Goal: Book appointment/travel/reservation

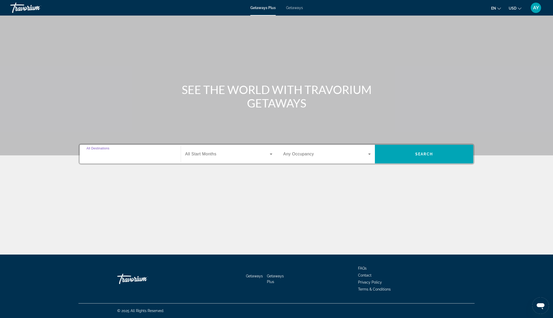
click at [169, 154] on input "Destination All Destinations" at bounding box center [131, 154] width 88 height 6
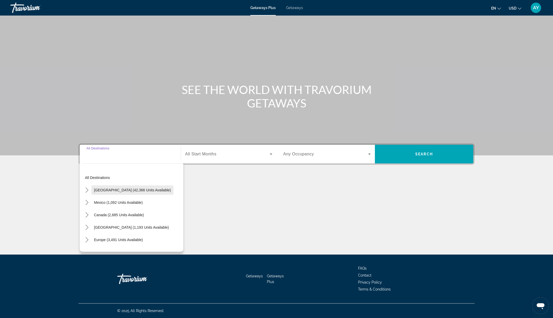
click at [108, 192] on span "Select destination: United States (42,366 units available)" at bounding box center [132, 190] width 82 height 12
type input "**********"
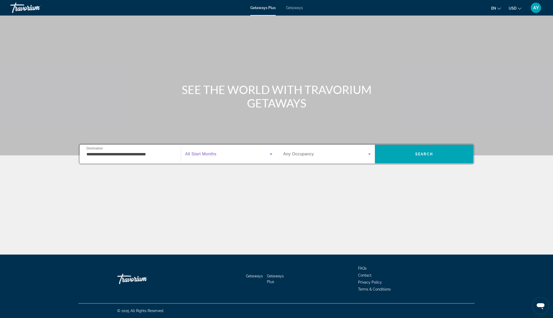
click at [236, 153] on span "Search widget" at bounding box center [227, 154] width 85 height 6
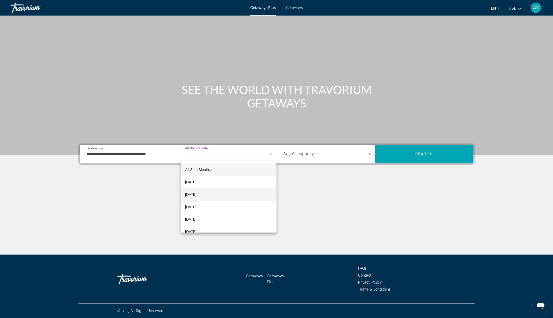
click at [215, 192] on mat-option "[DATE]" at bounding box center [229, 194] width 96 height 12
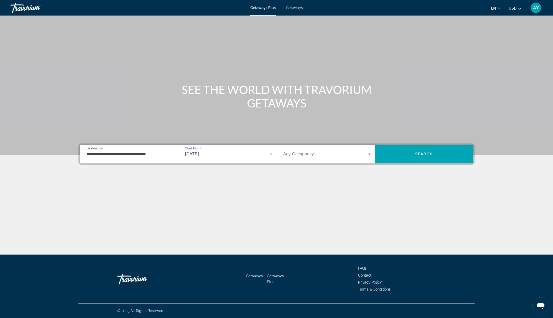
click at [368, 153] on icon "Search widget" at bounding box center [370, 154] width 6 height 6
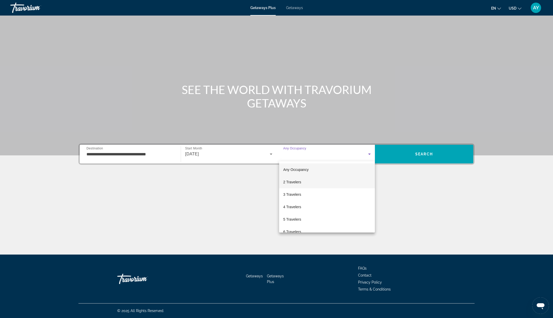
click at [285, 183] on span "2 Travelers" at bounding box center [292, 182] width 18 height 6
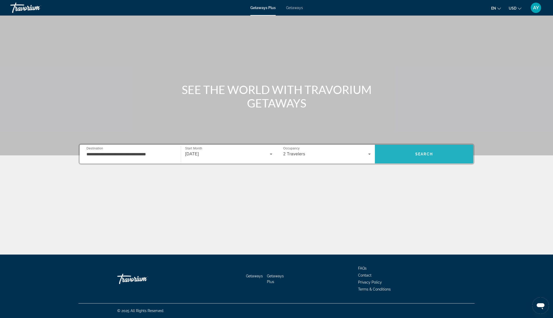
click at [420, 153] on span "Search" at bounding box center [424, 154] width 18 height 4
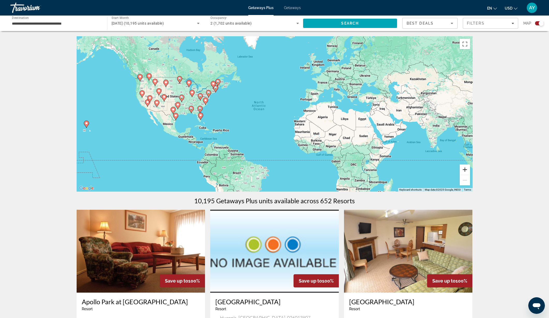
click at [462, 169] on button "Zoom in" at bounding box center [465, 169] width 10 height 10
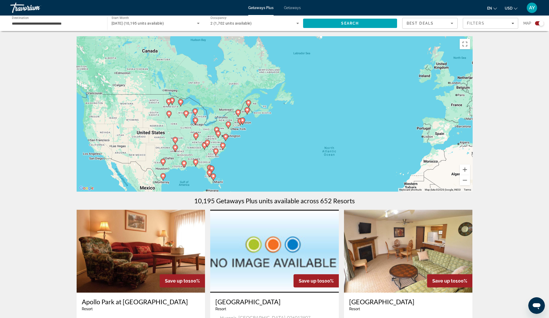
drag, startPoint x: 164, startPoint y: 111, endPoint x: 251, endPoint y: 164, distance: 101.5
click at [252, 164] on div "To activate drag with keyboard, press Alt + Enter. Once in keyboard drag state,…" at bounding box center [275, 113] width 396 height 155
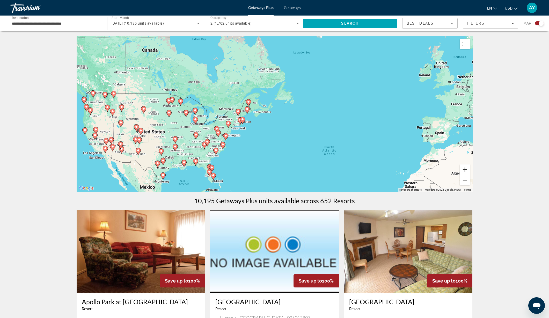
click at [467, 168] on button "Zoom in" at bounding box center [465, 169] width 10 height 10
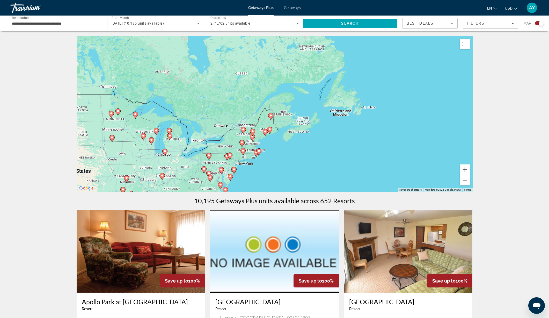
drag, startPoint x: 279, startPoint y: 149, endPoint x: 371, endPoint y: 154, distance: 92.4
click at [313, 155] on div "To activate drag with keyboard, press Alt + Enter. Once in keyboard drag state,…" at bounding box center [275, 113] width 396 height 155
click at [467, 169] on button "Zoom in" at bounding box center [465, 169] width 10 height 10
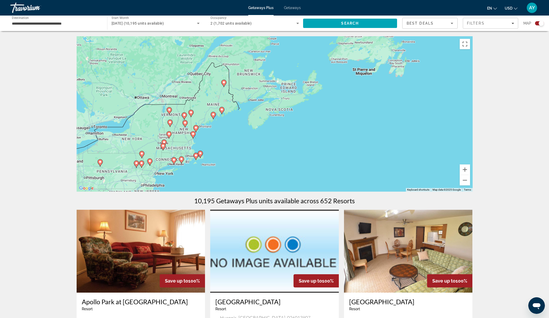
drag, startPoint x: 359, startPoint y: 165, endPoint x: 313, endPoint y: 125, distance: 60.9
click at [313, 125] on div "To activate drag with keyboard, press Alt + Enter. Once in keyboard drag state,…" at bounding box center [275, 113] width 396 height 155
click at [467, 169] on button "Zoom in" at bounding box center [465, 169] width 10 height 10
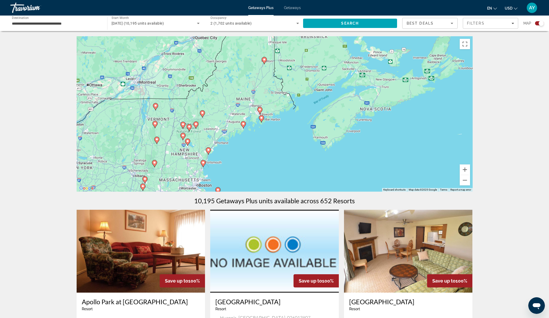
drag, startPoint x: 181, startPoint y: 137, endPoint x: 278, endPoint y: 140, distance: 97.7
click at [273, 141] on div "To activate drag with keyboard, press Alt + Enter. Once in keyboard drag state,…" at bounding box center [275, 113] width 396 height 155
click at [464, 169] on button "Zoom in" at bounding box center [465, 169] width 10 height 10
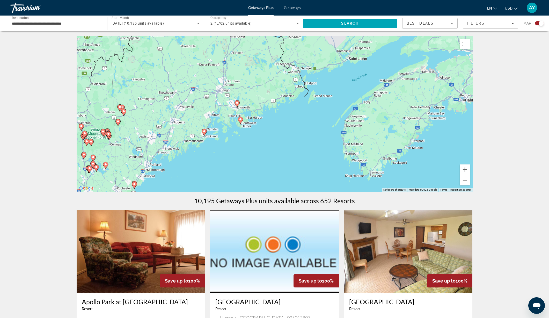
drag, startPoint x: 316, startPoint y: 162, endPoint x: 307, endPoint y: 154, distance: 11.7
click at [307, 154] on div "To activate drag with keyboard, press Alt + Enter. Once in keyboard drag state,…" at bounding box center [275, 113] width 396 height 155
click at [205, 131] on image "Main content" at bounding box center [204, 131] width 3 height 3
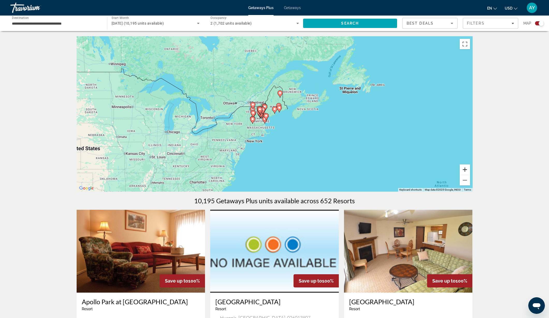
click at [466, 171] on button "Zoom in" at bounding box center [465, 169] width 10 height 10
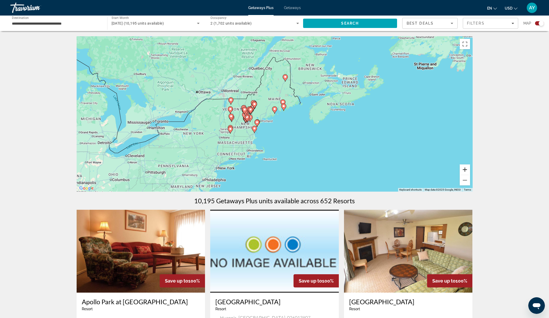
click at [466, 171] on button "Zoom in" at bounding box center [465, 169] width 10 height 10
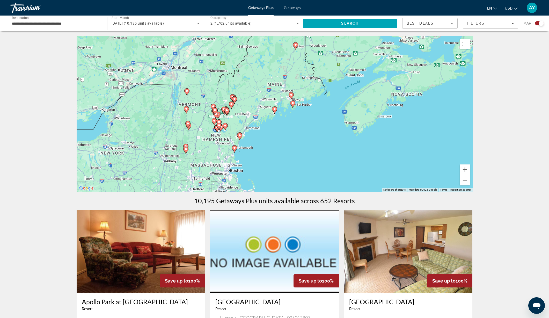
click at [275, 109] on image "Main content" at bounding box center [274, 108] width 3 height 3
drag, startPoint x: 465, startPoint y: 170, endPoint x: 454, endPoint y: 166, distance: 11.5
click at [465, 170] on button "Zoom in" at bounding box center [465, 169] width 10 height 10
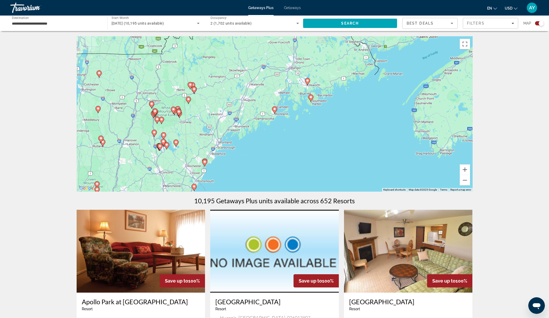
click at [267, 109] on div "To activate drag with keyboard, press Alt + Enter. Once in keyboard drag state,…" at bounding box center [275, 113] width 396 height 155
click at [275, 109] on image "Main content" at bounding box center [274, 108] width 3 height 3
type input "**********"
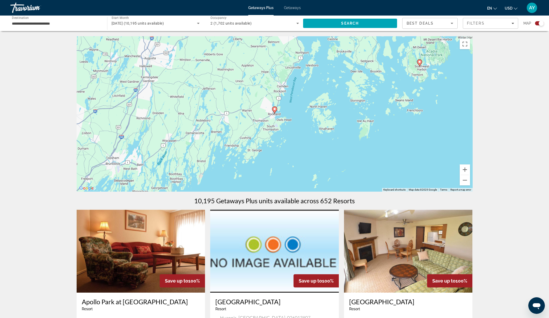
click at [275, 109] on image "Main content" at bounding box center [274, 108] width 3 height 3
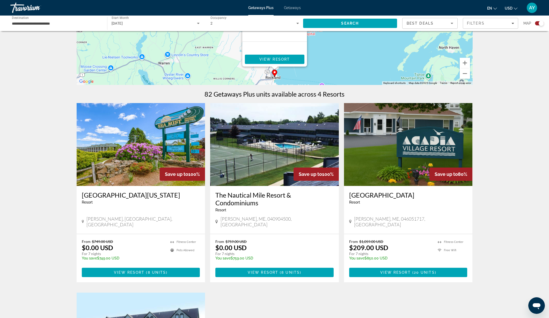
scroll to position [97, 0]
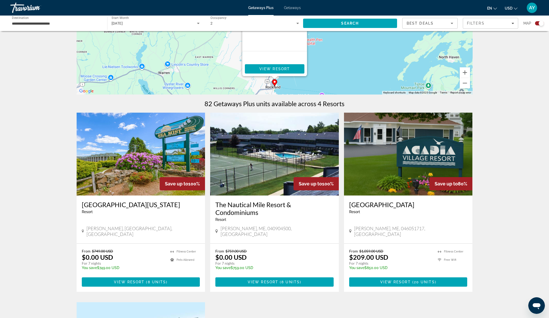
click at [129, 173] on img "Main content" at bounding box center [141, 154] width 129 height 83
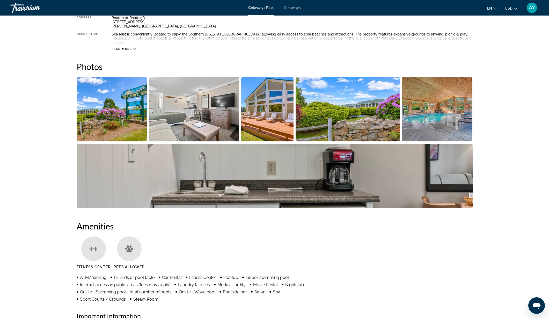
scroll to position [206, 0]
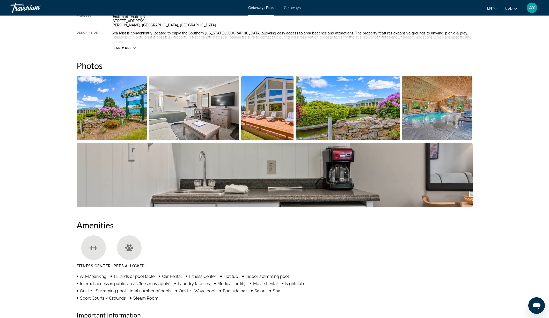
click at [104, 112] on img "Open full-screen image slider" at bounding box center [112, 108] width 71 height 64
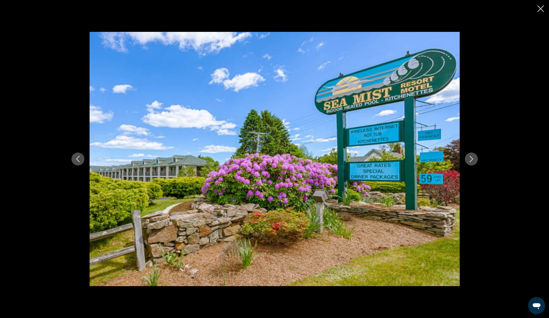
click at [470, 161] on icon "Next image" at bounding box center [472, 159] width 6 height 6
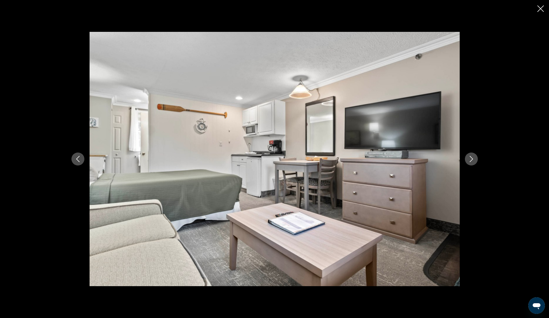
click at [470, 161] on icon "Next image" at bounding box center [472, 159] width 6 height 6
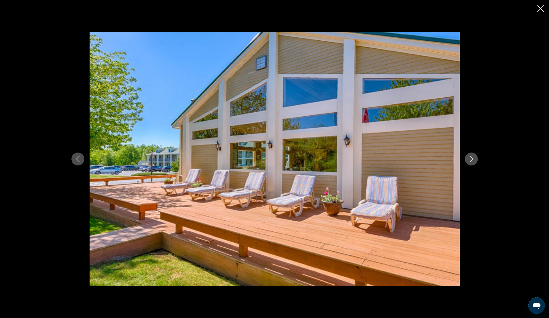
click at [470, 161] on icon "Next image" at bounding box center [472, 159] width 6 height 6
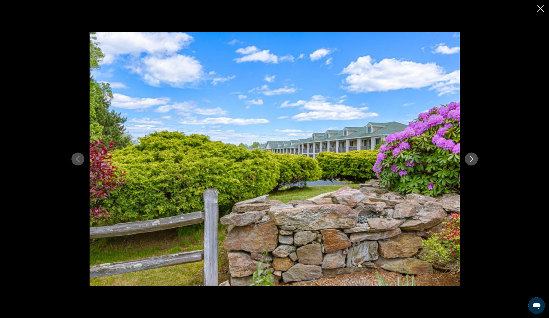
click at [470, 161] on icon "Next image" at bounding box center [472, 159] width 6 height 6
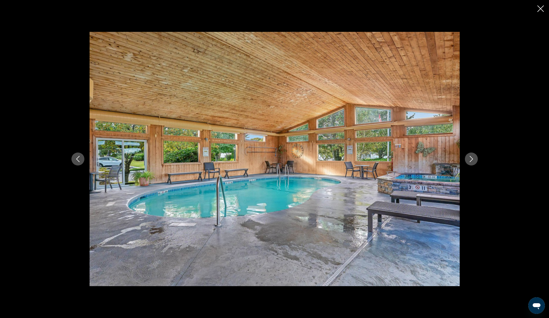
click at [470, 161] on icon "Next image" at bounding box center [472, 159] width 6 height 6
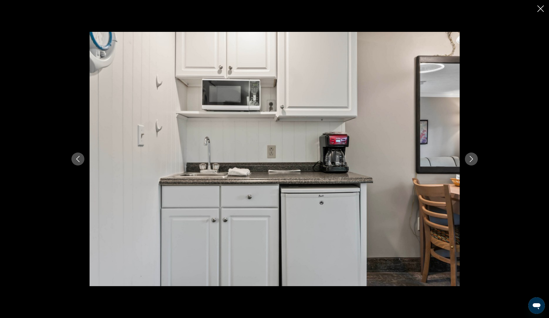
click at [470, 161] on icon "Next image" at bounding box center [472, 159] width 6 height 6
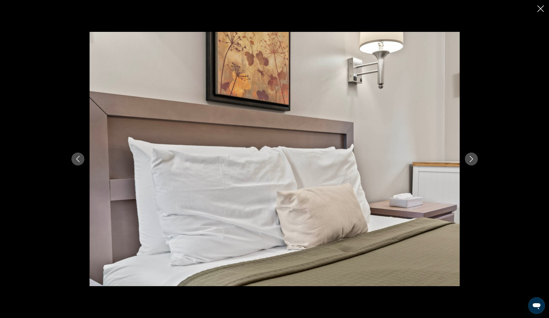
click at [470, 161] on icon "Next image" at bounding box center [472, 159] width 6 height 6
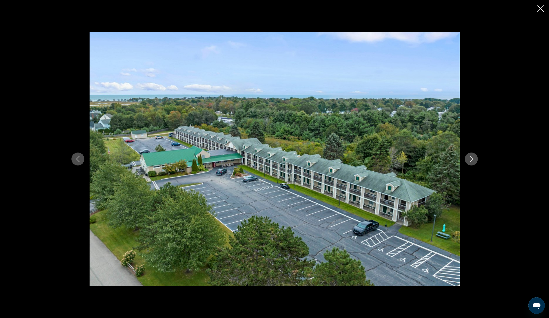
click at [470, 161] on icon "Next image" at bounding box center [472, 159] width 6 height 6
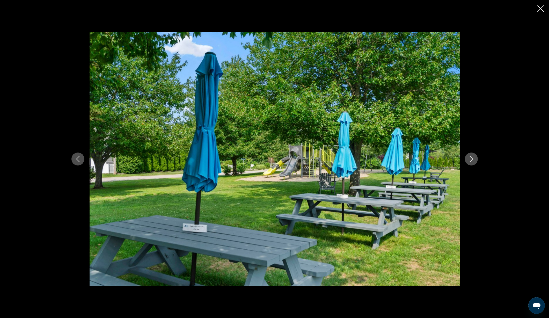
click at [470, 161] on icon "Next image" at bounding box center [472, 159] width 6 height 6
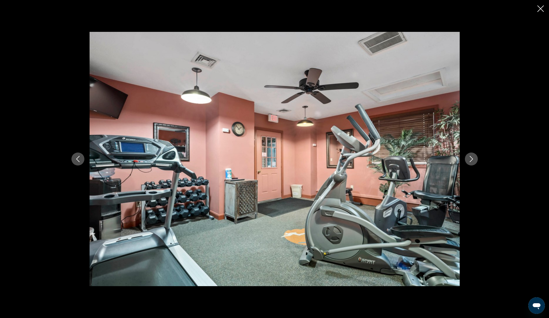
click at [470, 161] on icon "Next image" at bounding box center [472, 159] width 6 height 6
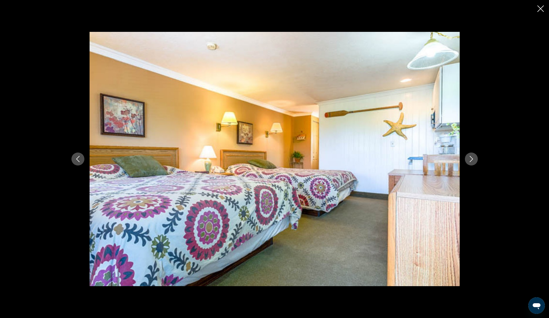
click at [543, 10] on icon "Close slideshow" at bounding box center [541, 8] width 6 height 6
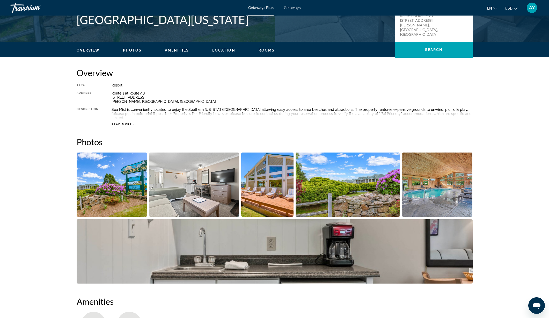
scroll to position [0, 0]
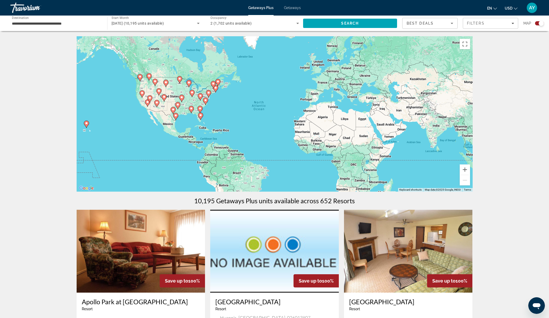
click at [220, 89] on div "To activate drag with keyboard, press Alt + Enter. Once in keyboard drag state,…" at bounding box center [275, 113] width 396 height 155
click at [216, 89] on image "Main content" at bounding box center [215, 87] width 3 height 3
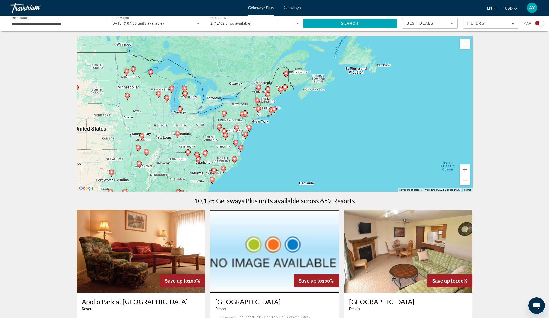
click at [281, 92] on icon "Main content" at bounding box center [280, 90] width 5 height 7
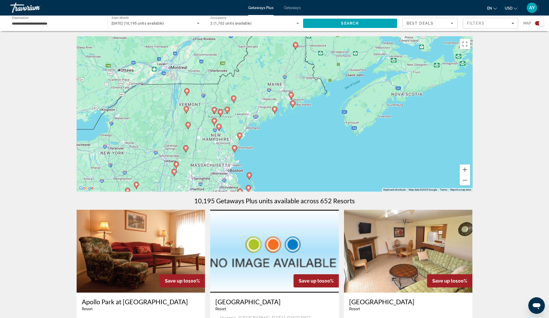
click at [294, 103] on g "Main content" at bounding box center [292, 104] width 5 height 7
type input "**********"
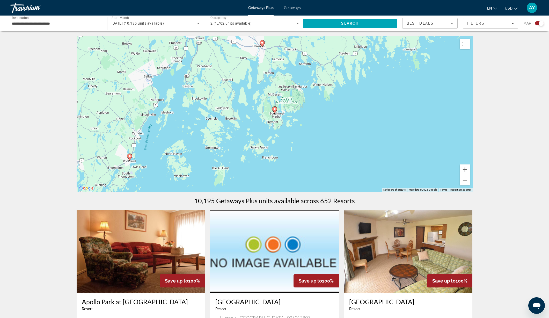
click at [275, 110] on image "Main content" at bounding box center [274, 108] width 3 height 3
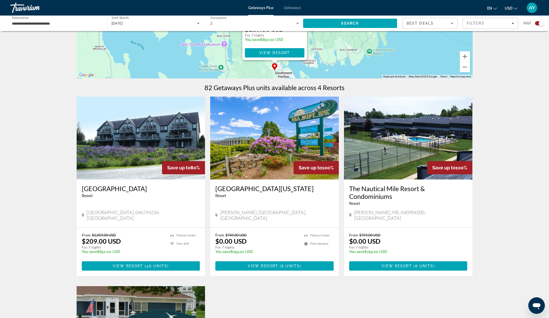
scroll to position [109, 0]
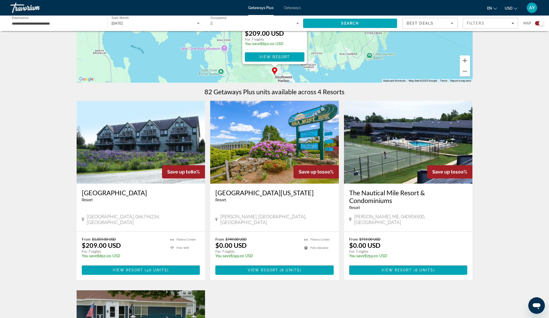
click at [130, 157] on img "Main content" at bounding box center [141, 142] width 129 height 83
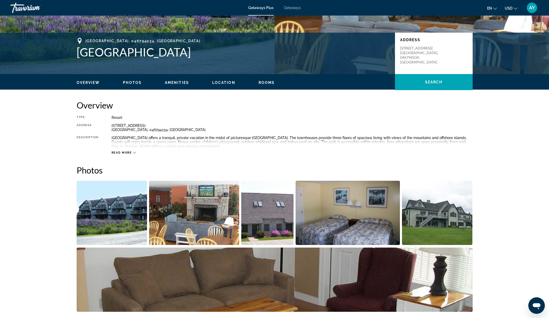
scroll to position [101, 0]
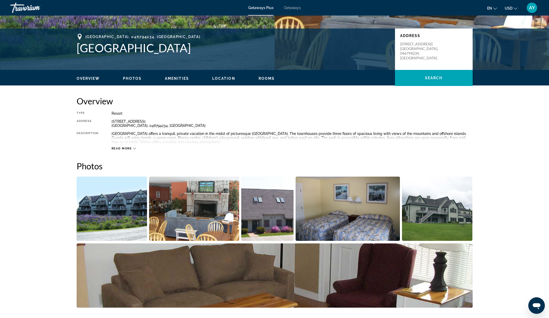
click at [130, 209] on img "Open full-screen image slider" at bounding box center [112, 209] width 71 height 64
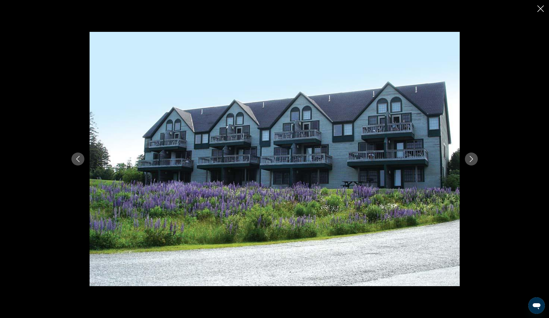
click at [475, 159] on button "Next image" at bounding box center [471, 159] width 13 height 13
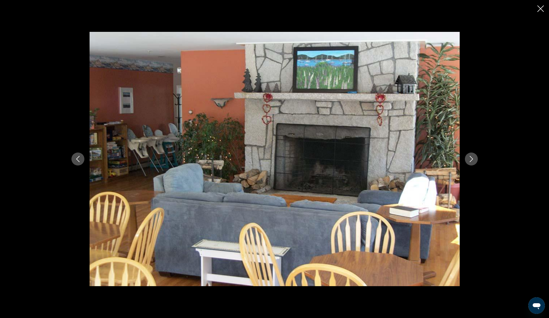
click at [475, 159] on button "Next image" at bounding box center [471, 159] width 13 height 13
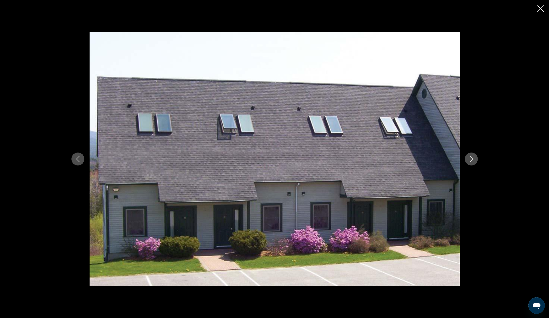
click at [475, 159] on button "Next image" at bounding box center [471, 159] width 13 height 13
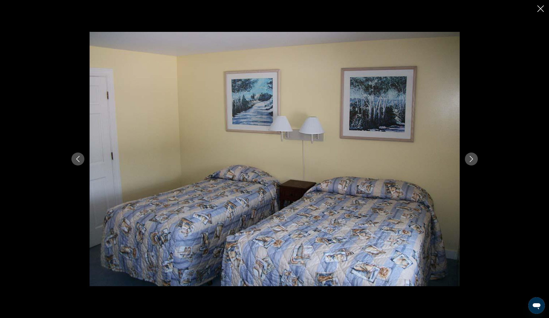
click at [475, 159] on button "Next image" at bounding box center [471, 159] width 13 height 13
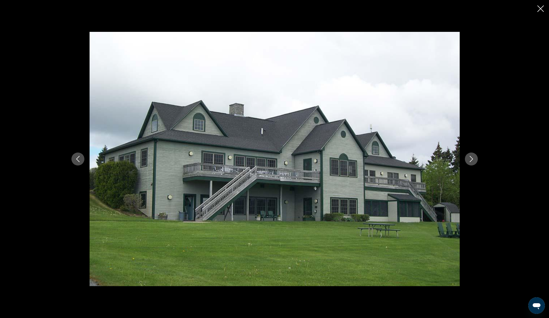
click at [475, 159] on button "Next image" at bounding box center [471, 159] width 13 height 13
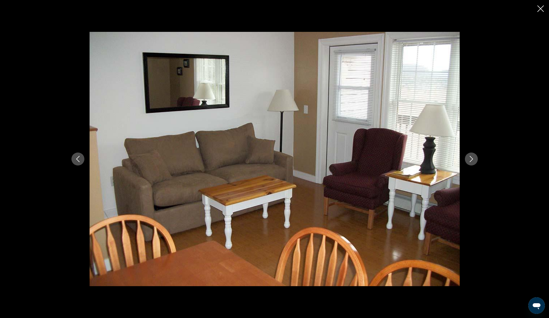
click at [475, 159] on button "Next image" at bounding box center [471, 159] width 13 height 13
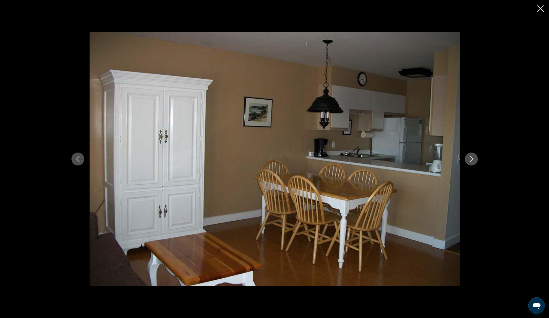
click at [475, 159] on button "Next image" at bounding box center [471, 159] width 13 height 13
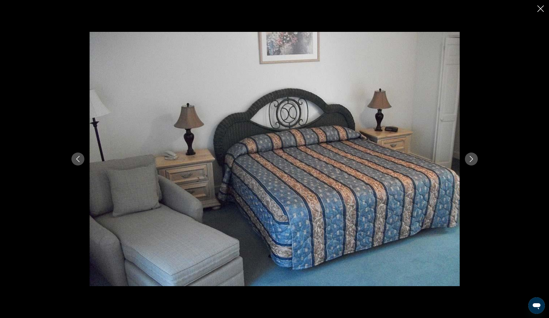
click at [475, 159] on button "Next image" at bounding box center [471, 159] width 13 height 13
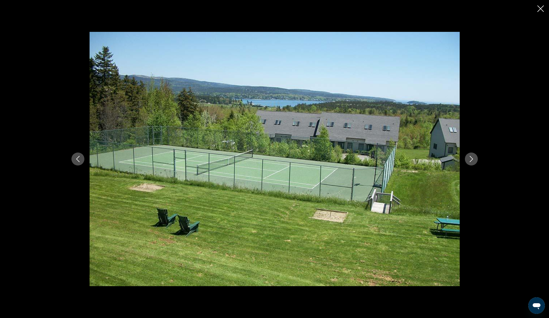
click at [475, 159] on button "Next image" at bounding box center [471, 159] width 13 height 13
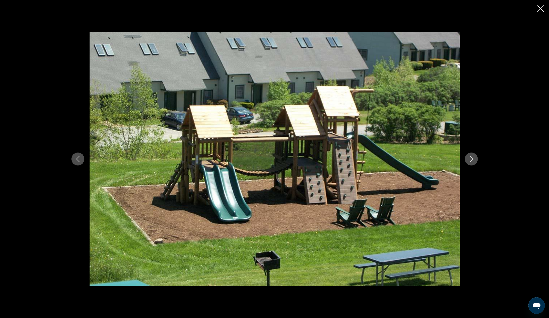
click at [475, 159] on button "Next image" at bounding box center [471, 159] width 13 height 13
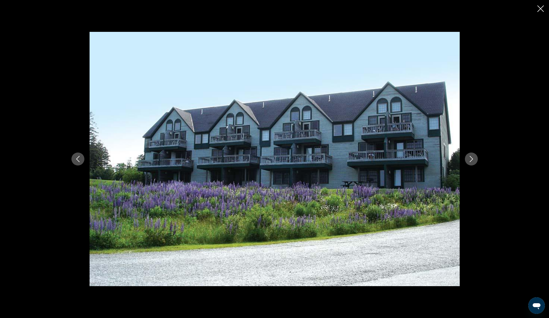
click at [475, 159] on button "Next image" at bounding box center [471, 159] width 13 height 13
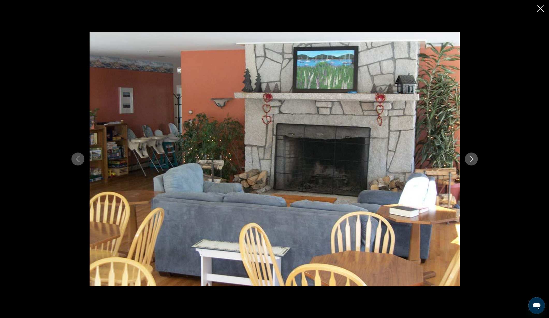
click at [540, 10] on icon "Close slideshow" at bounding box center [541, 8] width 6 height 6
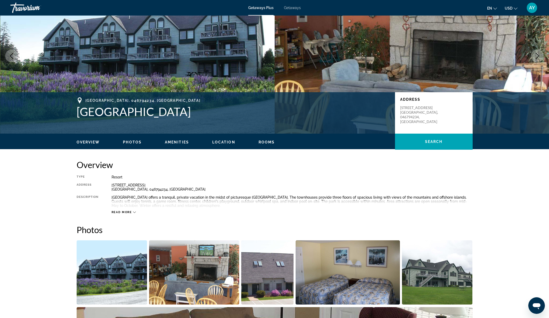
scroll to position [0, 0]
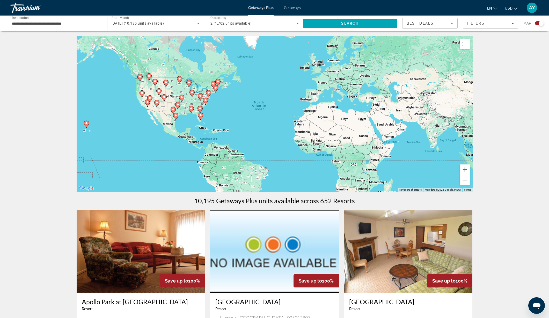
click at [218, 90] on gmp-advanced-marker "Main content" at bounding box center [215, 89] width 5 height 8
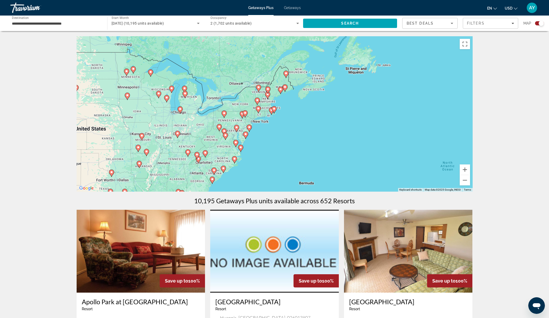
click at [282, 91] on icon "Main content" at bounding box center [280, 90] width 5 height 7
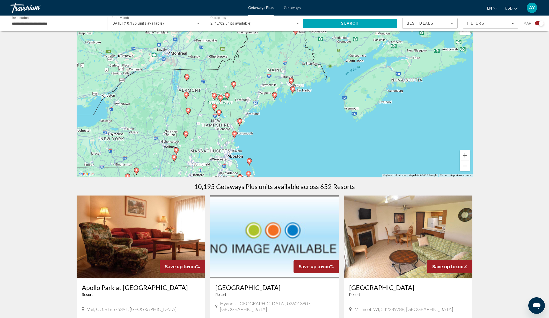
scroll to position [18, 0]
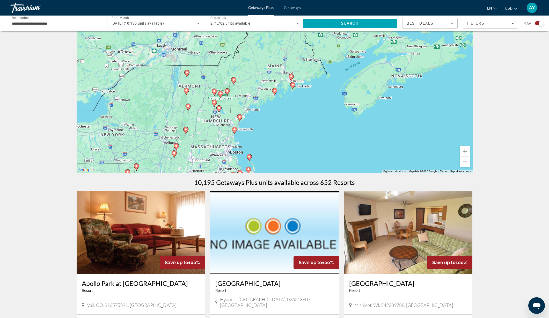
click at [239, 116] on image "Main content" at bounding box center [239, 116] width 3 height 3
type input "**********"
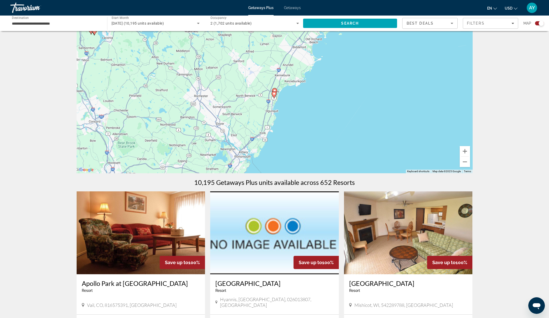
click at [274, 94] on image "Main content" at bounding box center [274, 93] width 3 height 3
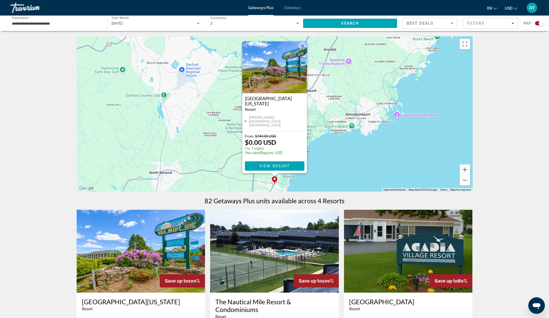
click at [343, 154] on div "To navigate, press the arrow keys. To activate drag with keyboard, press Alt + …" at bounding box center [275, 113] width 396 height 155
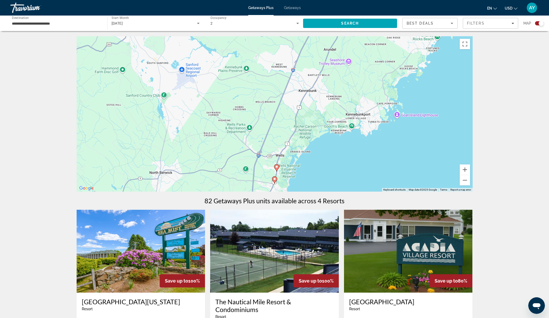
click at [277, 166] on image "Main content" at bounding box center [276, 166] width 3 height 3
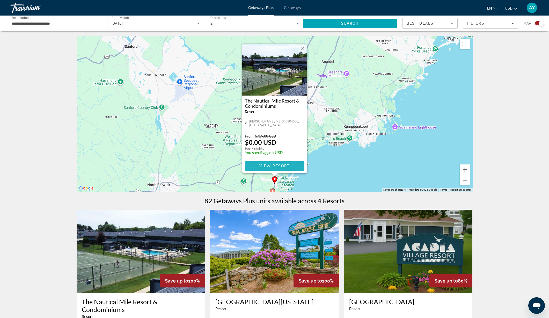
click at [277, 166] on span "View Resort" at bounding box center [274, 166] width 31 height 4
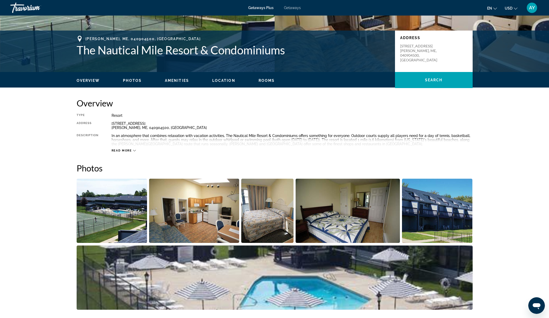
scroll to position [121, 0]
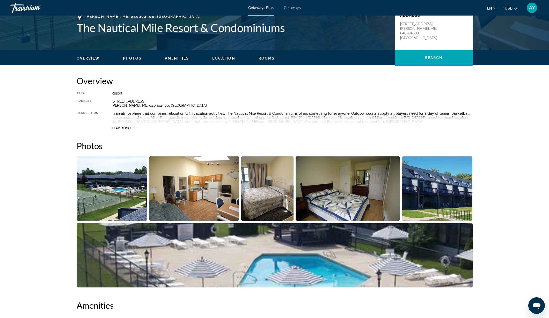
click at [189, 186] on img "Open full-screen image slider" at bounding box center [194, 188] width 90 height 64
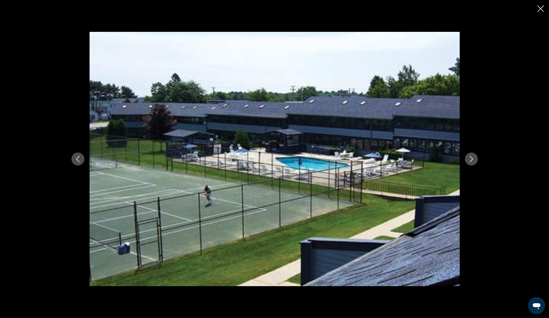
click at [473, 160] on icon "Next image" at bounding box center [472, 159] width 6 height 6
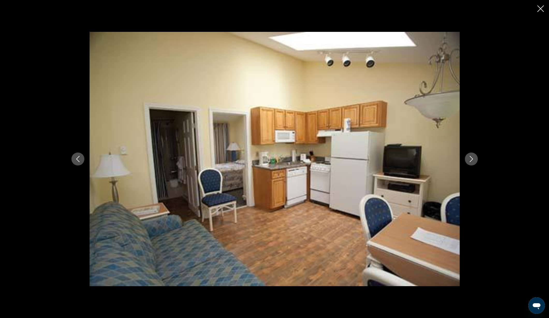
click at [473, 159] on icon "Next image" at bounding box center [471, 159] width 3 height 6
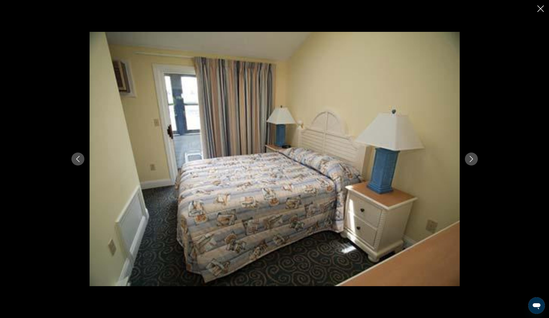
click at [473, 159] on icon "Next image" at bounding box center [471, 159] width 3 height 6
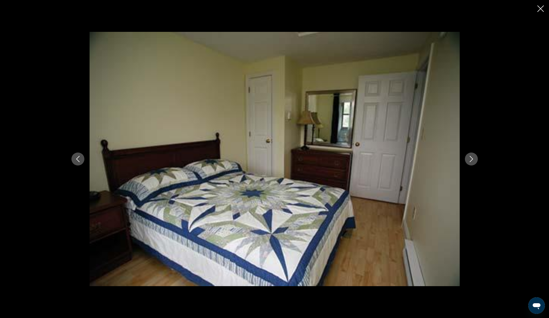
click at [473, 159] on icon "Next image" at bounding box center [471, 159] width 3 height 6
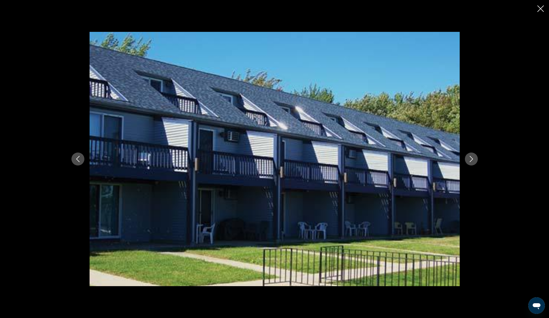
click at [473, 159] on icon "Next image" at bounding box center [471, 159] width 3 height 6
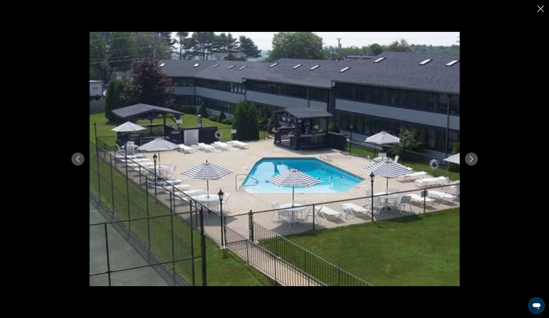
click at [473, 159] on icon "Next image" at bounding box center [471, 159] width 3 height 6
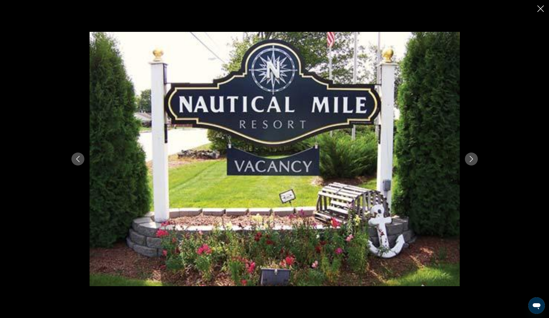
click at [473, 159] on icon "Next image" at bounding box center [471, 159] width 3 height 6
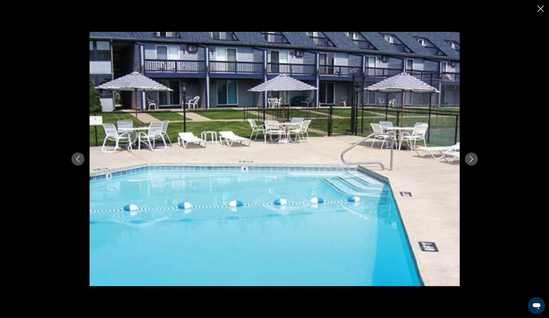
click at [473, 159] on icon "Next image" at bounding box center [471, 159] width 3 height 6
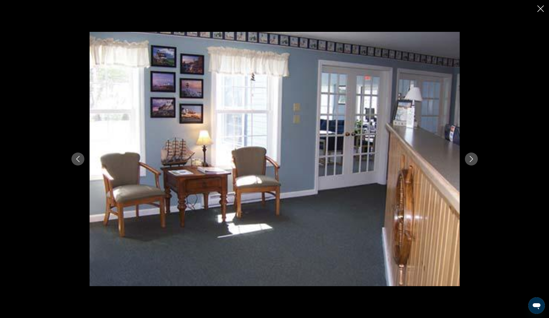
click at [473, 159] on icon "Next image" at bounding box center [471, 159] width 3 height 6
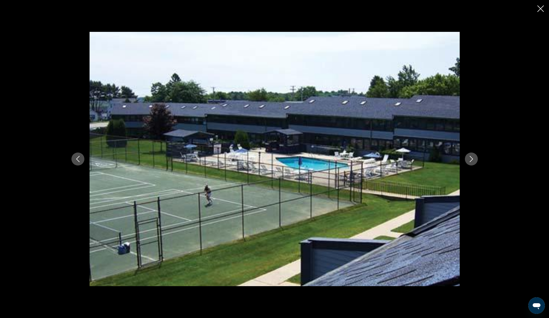
click at [473, 159] on icon "Next image" at bounding box center [471, 159] width 3 height 6
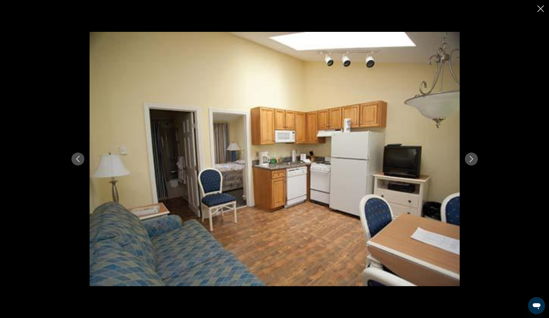
click at [473, 159] on icon "Next image" at bounding box center [471, 159] width 3 height 6
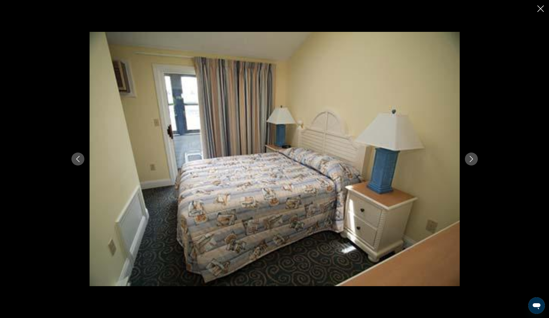
click at [473, 159] on icon "Next image" at bounding box center [471, 159] width 3 height 6
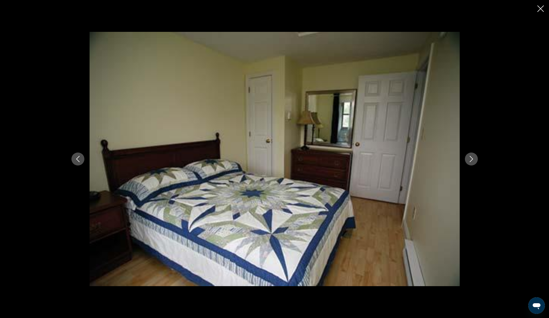
click at [473, 159] on icon "Next image" at bounding box center [471, 159] width 3 height 6
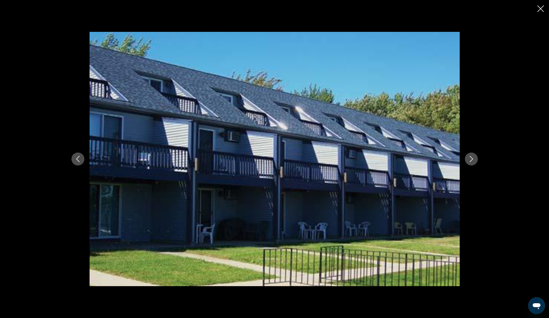
click at [541, 10] on icon "Close slideshow" at bounding box center [541, 8] width 6 height 6
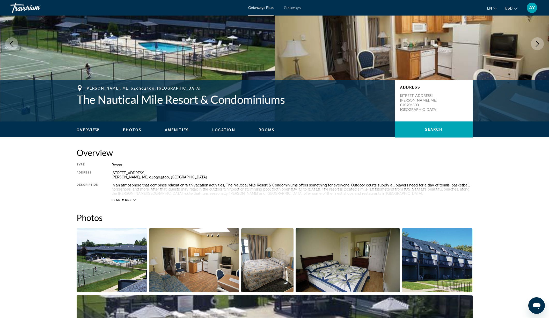
scroll to position [0, 0]
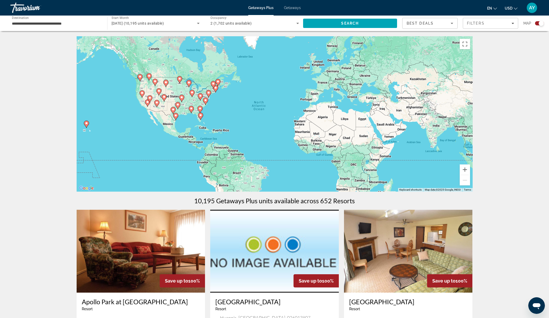
click at [216, 88] on image "Main content" at bounding box center [215, 87] width 3 height 3
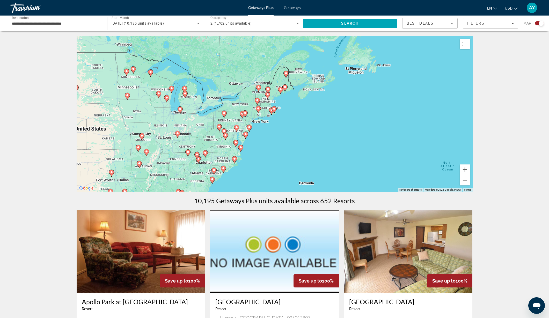
click at [282, 92] on gmp-advanced-marker "Main content" at bounding box center [280, 91] width 5 height 8
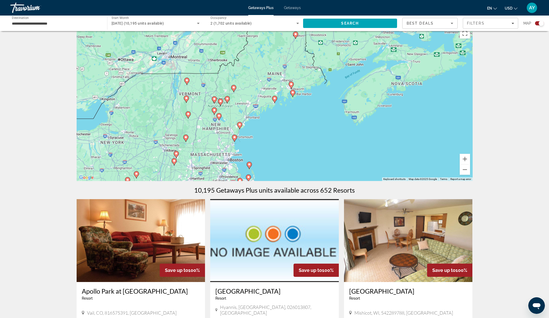
scroll to position [11, 0]
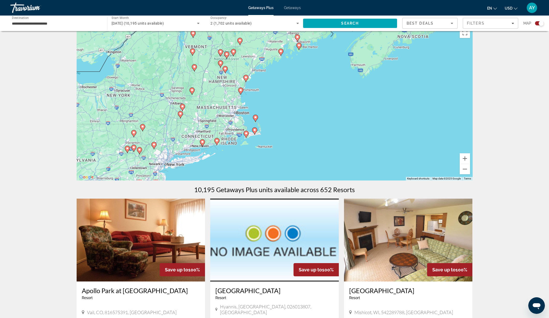
drag, startPoint x: 272, startPoint y: 141, endPoint x: 279, endPoint y: 94, distance: 47.6
click at [279, 94] on div "To navigate, press the arrow keys. To activate drag with keyboard, press Alt + …" at bounding box center [275, 102] width 396 height 155
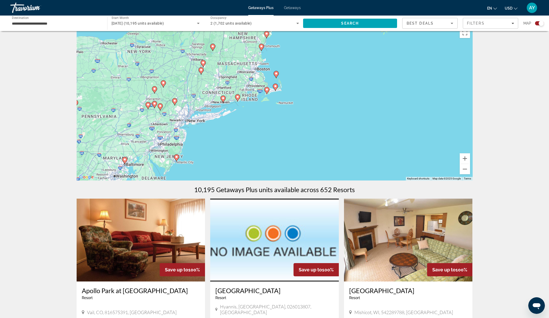
drag, startPoint x: 271, startPoint y: 145, endPoint x: 291, endPoint y: 101, distance: 49.1
click at [292, 101] on div "To navigate, press the arrow keys. To activate drag with keyboard, press Alt + …" at bounding box center [275, 102] width 396 height 155
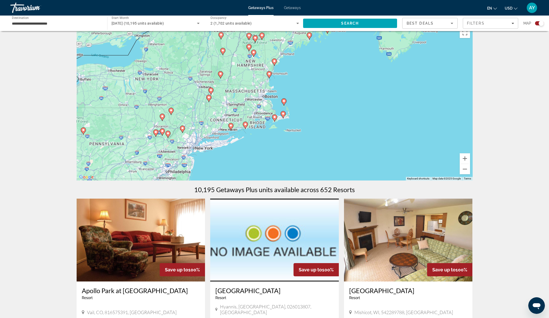
drag, startPoint x: 290, startPoint y: 103, endPoint x: 287, endPoint y: 156, distance: 53.2
click at [288, 157] on div "To navigate, press the arrow keys. To activate drag with keyboard, press Alt + …" at bounding box center [275, 102] width 396 height 155
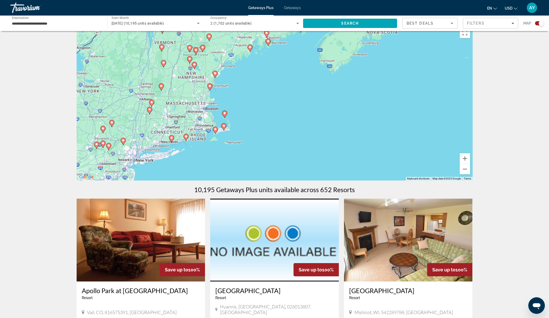
drag, startPoint x: 326, startPoint y: 70, endPoint x: 266, endPoint y: 84, distance: 62.0
click at [266, 84] on div "To navigate, press the arrow keys. To activate drag with keyboard, press Alt + …" at bounding box center [275, 102] width 396 height 155
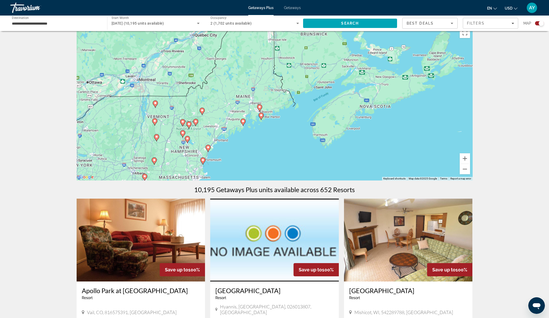
drag, startPoint x: 262, startPoint y: 75, endPoint x: 259, endPoint y: 146, distance: 71.1
click at [257, 148] on div "To navigate, press the arrow keys. To activate drag with keyboard, press Alt + …" at bounding box center [275, 102] width 396 height 155
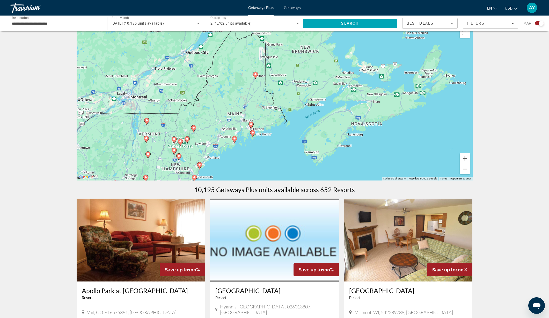
drag, startPoint x: 285, startPoint y: 124, endPoint x: 272, endPoint y: 146, distance: 25.4
click at [272, 146] on div "To navigate, press the arrow keys. To activate drag with keyboard, press Alt + …" at bounding box center [275, 102] width 396 height 155
click at [199, 166] on image "Main content" at bounding box center [199, 164] width 3 height 3
type input "**********"
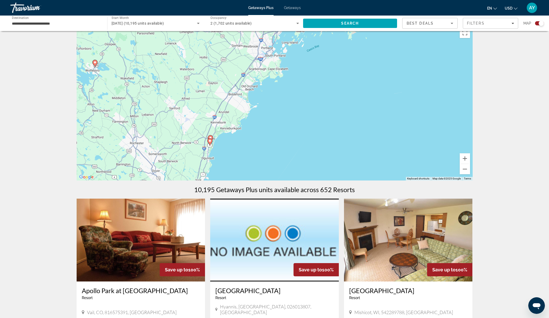
drag, startPoint x: 325, startPoint y: 114, endPoint x: 259, endPoint y: 148, distance: 74.5
click at [260, 153] on div "To navigate, press the arrow keys. To activate drag with keyboard, press Alt + …" at bounding box center [275, 102] width 396 height 155
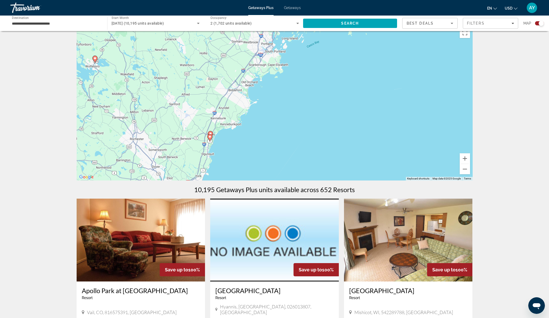
click at [210, 137] on image "Main content" at bounding box center [210, 136] width 3 height 3
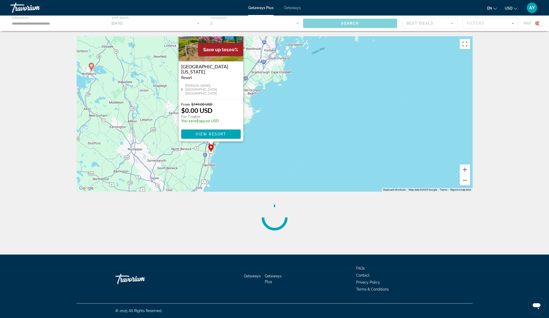
scroll to position [0, 0]
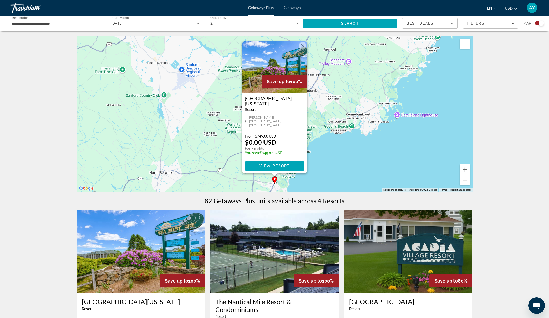
click at [303, 47] on button "Close" at bounding box center [303, 46] width 8 height 8
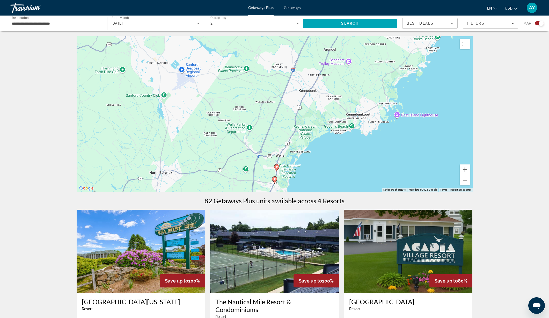
click at [275, 167] on icon "Main content" at bounding box center [276, 167] width 5 height 7
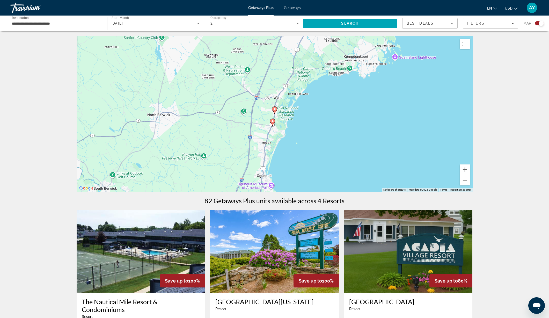
click at [276, 108] on image "Main content" at bounding box center [274, 108] width 3 height 3
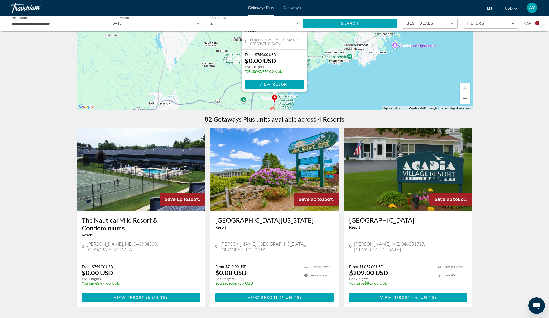
scroll to position [86, 0]
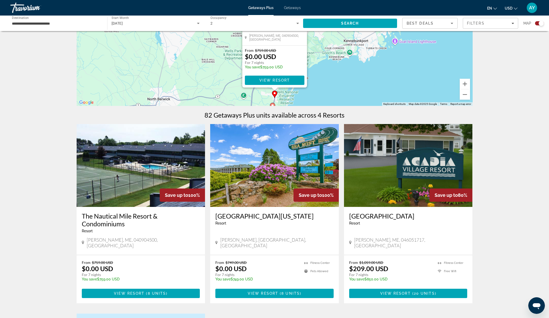
click at [400, 181] on img "Main content" at bounding box center [408, 165] width 129 height 83
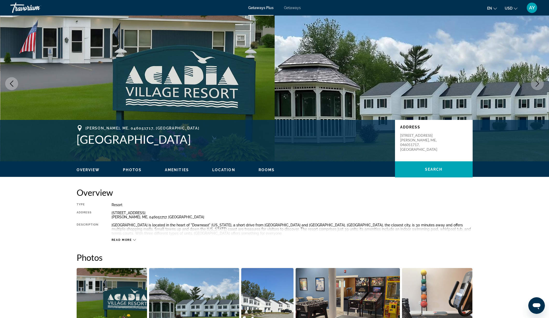
scroll to position [13, 0]
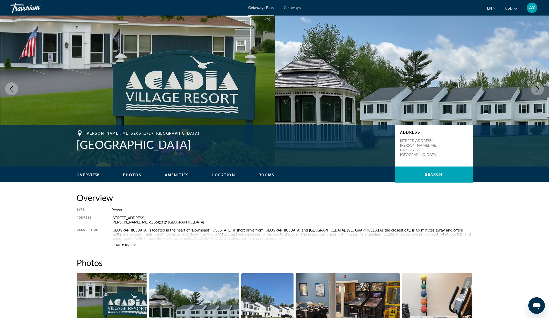
click at [128, 174] on span "Photos" at bounding box center [132, 175] width 19 height 4
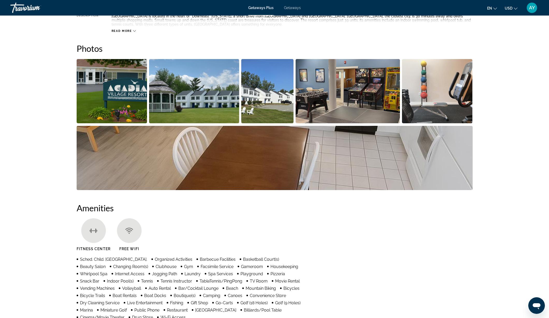
scroll to position [231, 0]
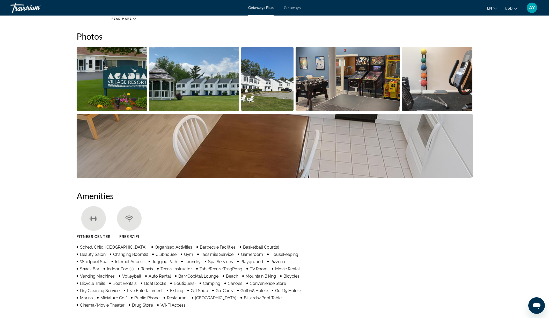
click at [328, 73] on img "Open full-screen image slider" at bounding box center [348, 79] width 104 height 64
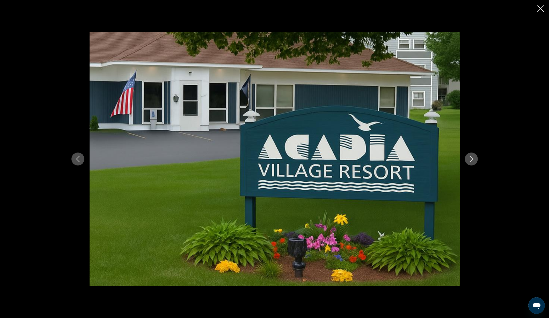
click at [474, 160] on icon "Next image" at bounding box center [472, 159] width 6 height 6
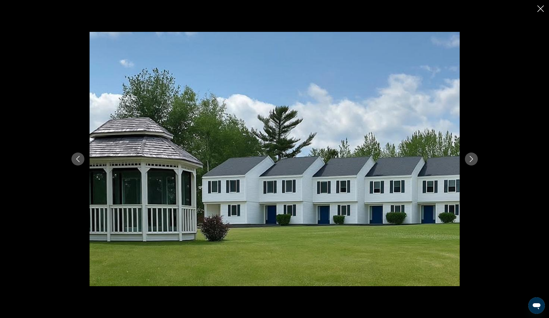
click at [474, 160] on icon "Next image" at bounding box center [472, 159] width 6 height 6
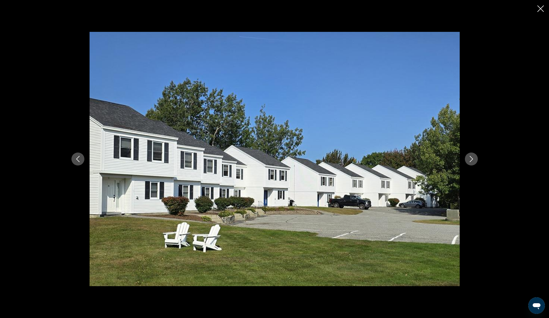
click at [474, 160] on icon "Next image" at bounding box center [472, 159] width 6 height 6
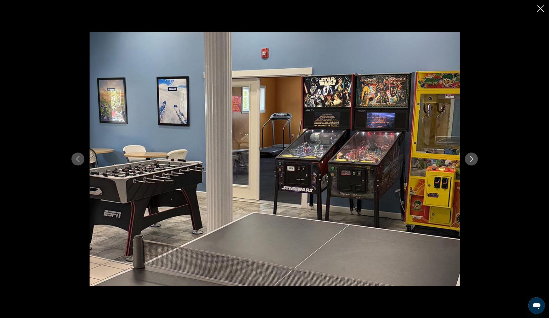
click at [474, 160] on icon "Next image" at bounding box center [472, 159] width 6 height 6
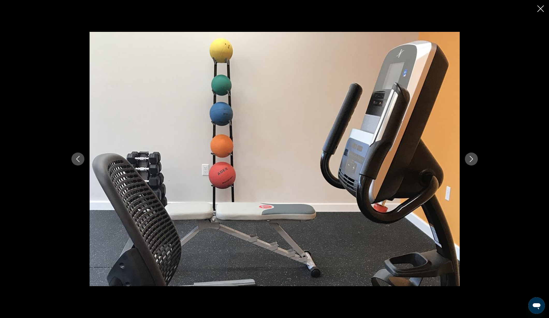
click at [474, 160] on icon "Next image" at bounding box center [472, 159] width 6 height 6
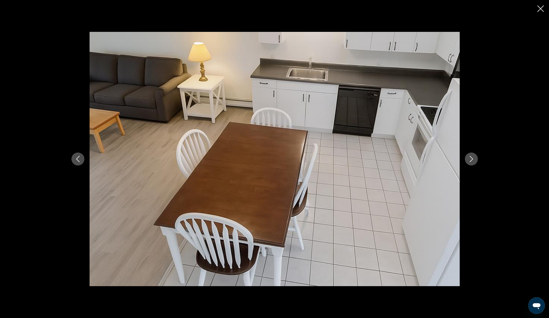
click at [474, 160] on icon "Next image" at bounding box center [472, 159] width 6 height 6
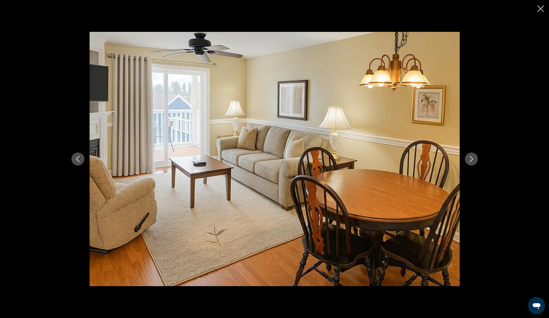
click at [474, 160] on icon "Next image" at bounding box center [472, 159] width 6 height 6
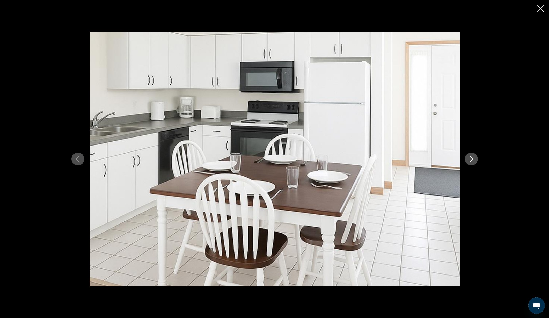
click at [474, 160] on icon "Next image" at bounding box center [472, 159] width 6 height 6
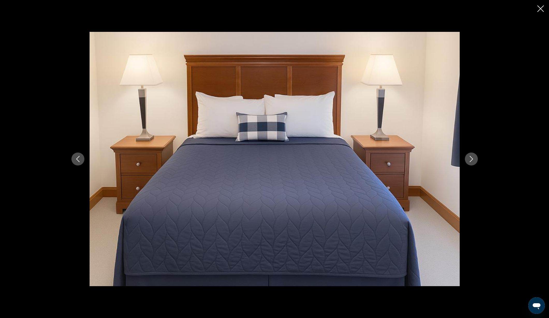
click at [474, 160] on icon "Next image" at bounding box center [472, 159] width 6 height 6
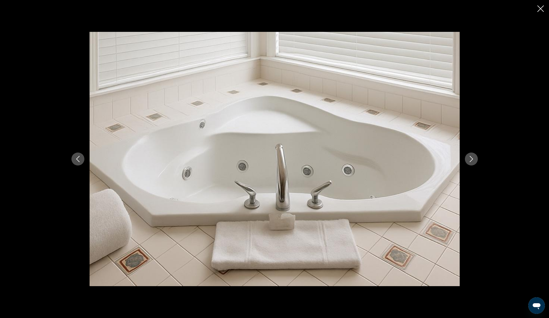
click at [474, 160] on icon "Next image" at bounding box center [472, 159] width 6 height 6
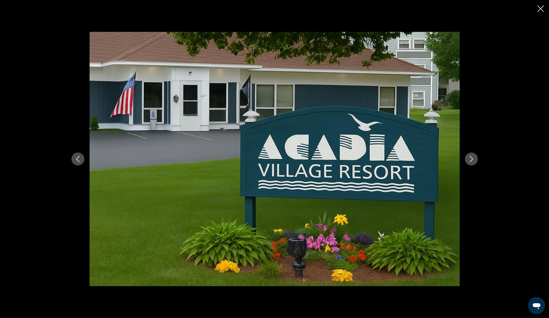
click at [538, 8] on icon "Close slideshow" at bounding box center [541, 8] width 6 height 6
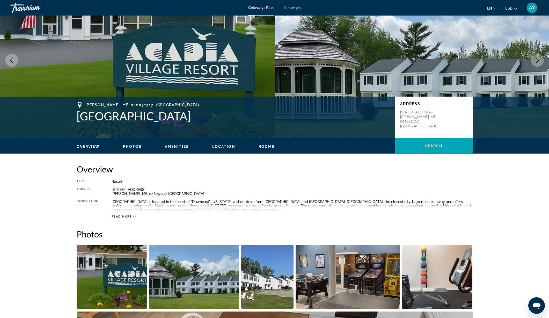
scroll to position [0, 0]
